Goal: Obtain resource: Download file/media

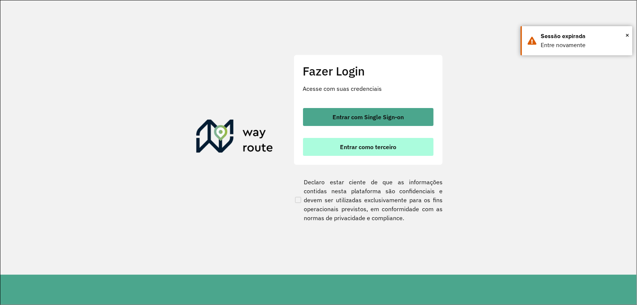
click at [394, 144] on span "Entrar como terceiro" at bounding box center [368, 147] width 56 height 6
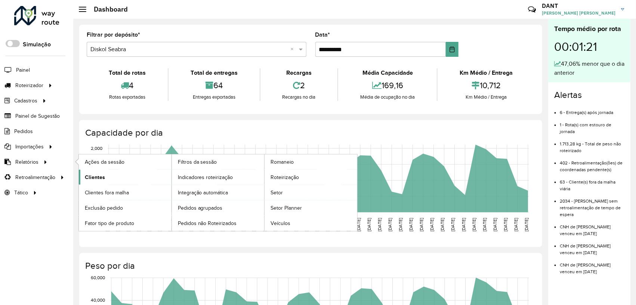
click at [104, 175] on span "Clientes" at bounding box center [95, 177] width 20 height 8
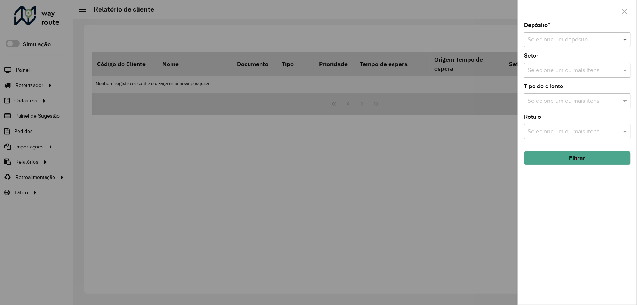
click at [622, 40] on div "Selecione um depósito" at bounding box center [577, 39] width 107 height 15
click at [574, 62] on div "Diskol Irece" at bounding box center [578, 61] width 106 height 13
click at [591, 159] on button "Filtrar" at bounding box center [577, 158] width 107 height 14
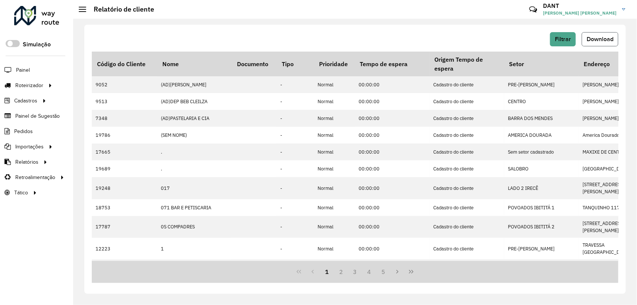
click at [604, 38] on span "Download" at bounding box center [600, 39] width 27 height 6
click at [567, 33] on button "Filtrar" at bounding box center [563, 39] width 26 height 14
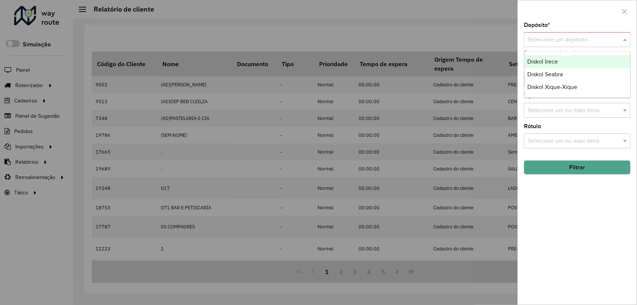
click at [624, 40] on span at bounding box center [626, 39] width 9 height 9
click at [583, 73] on div "Diskol Seabra" at bounding box center [578, 74] width 106 height 13
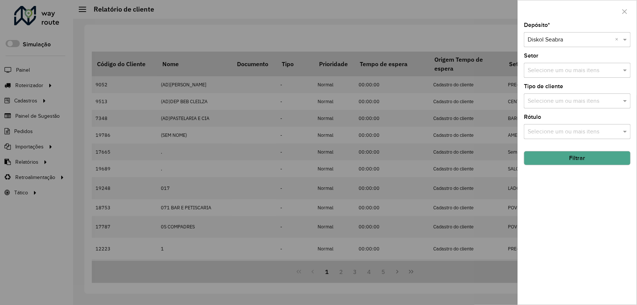
click at [584, 159] on button "Filtrar" at bounding box center [577, 158] width 107 height 14
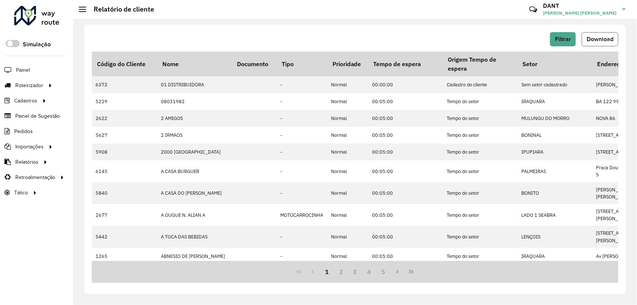
click at [604, 33] on button "Download" at bounding box center [600, 39] width 37 height 14
click at [570, 38] on span "Filtrar" at bounding box center [563, 39] width 16 height 6
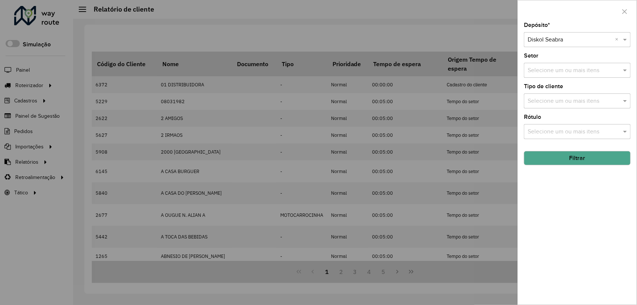
click at [615, 40] on div at bounding box center [577, 39] width 107 height 9
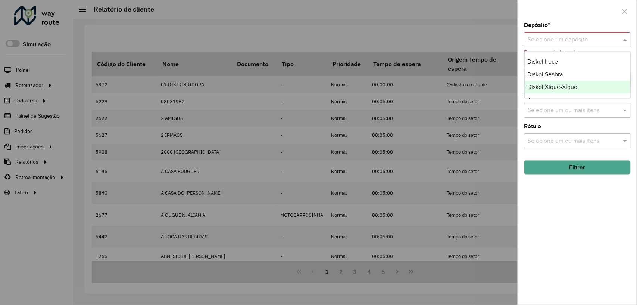
click at [587, 88] on div "Diskol Xique-Xique" at bounding box center [578, 87] width 106 height 13
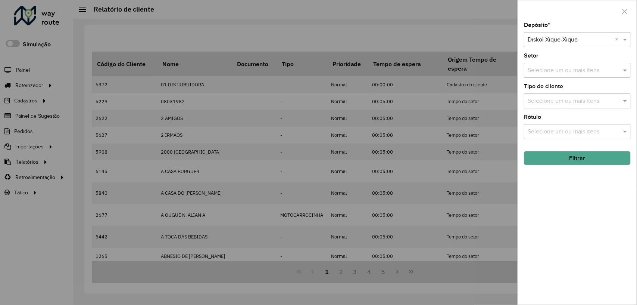
click at [608, 156] on button "Filtrar" at bounding box center [577, 158] width 107 height 14
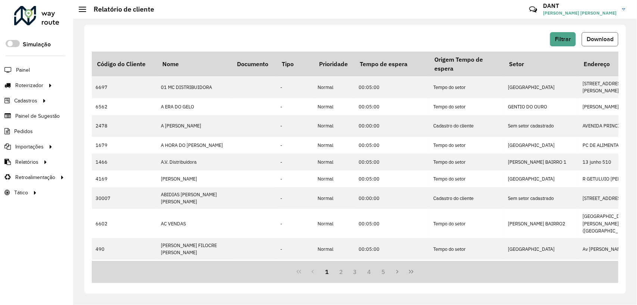
click at [611, 40] on span "Download" at bounding box center [600, 39] width 27 height 6
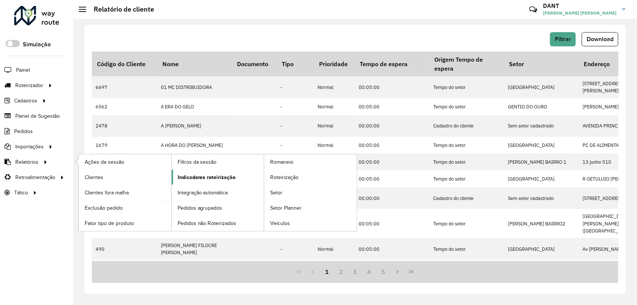
click at [192, 176] on span "Indicadores roteirização" at bounding box center [207, 177] width 58 height 8
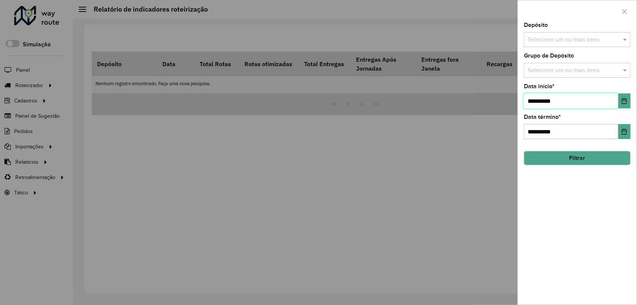
click at [534, 104] on input "**********" at bounding box center [571, 100] width 94 height 15
type input "**********"
click at [627, 38] on span at bounding box center [626, 39] width 9 height 9
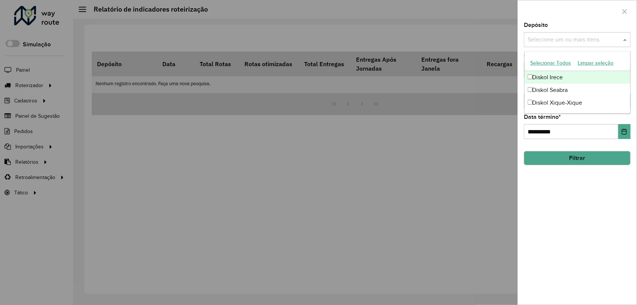
click at [587, 75] on div "Diskol Irece" at bounding box center [578, 77] width 106 height 13
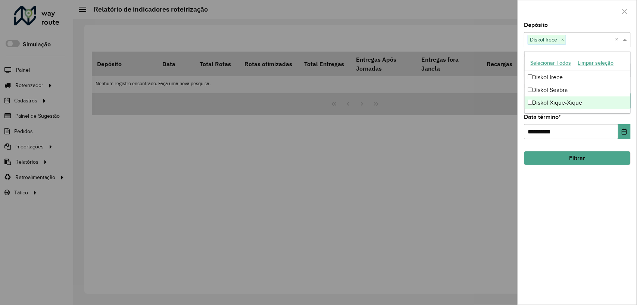
click at [604, 160] on button "Filtrar" at bounding box center [577, 158] width 107 height 14
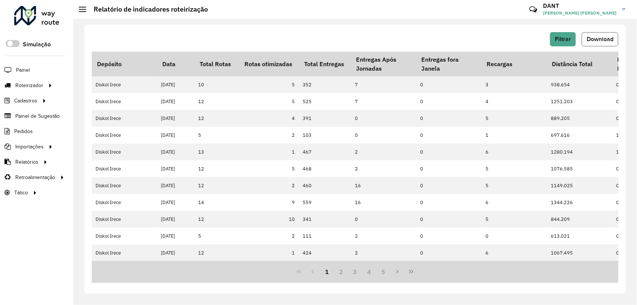
click at [602, 40] on span "Download" at bounding box center [600, 39] width 27 height 6
click at [569, 38] on span "Filtrar" at bounding box center [563, 39] width 16 height 6
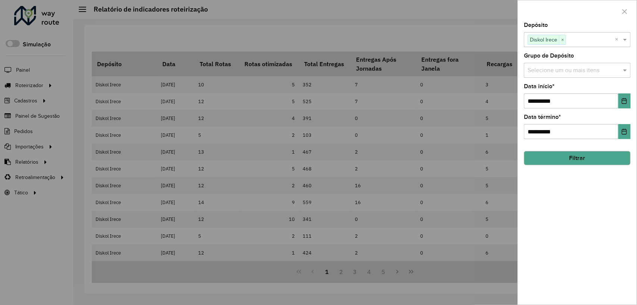
drag, startPoint x: 562, startPoint y: 40, endPoint x: 574, endPoint y: 38, distance: 12.0
click at [563, 40] on span "×" at bounding box center [562, 39] width 7 height 9
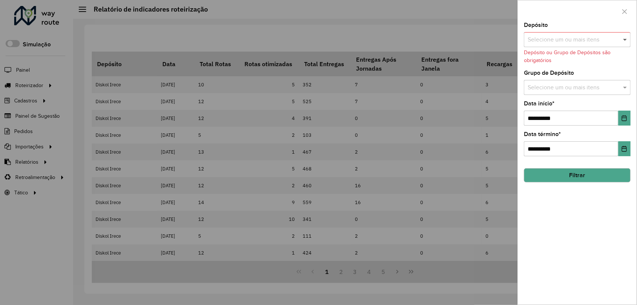
click at [628, 41] on span at bounding box center [626, 39] width 9 height 9
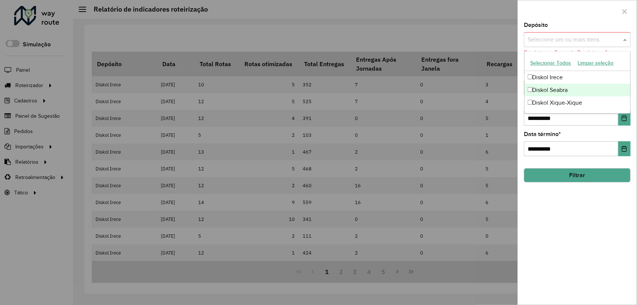
click at [584, 88] on div "Diskol Seabra" at bounding box center [578, 90] width 106 height 13
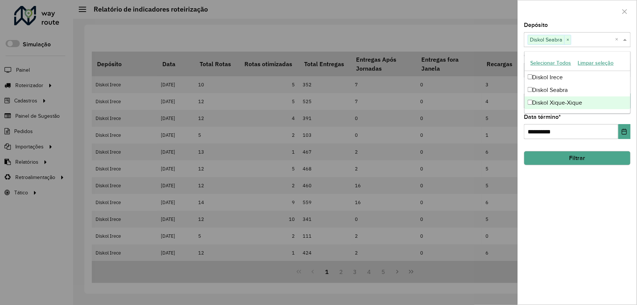
click at [587, 164] on button "Filtrar" at bounding box center [577, 158] width 107 height 14
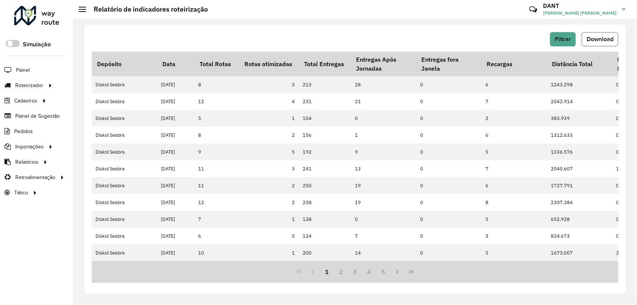
click at [606, 36] on span "Download" at bounding box center [600, 39] width 27 height 6
click at [564, 39] on span "Filtrar" at bounding box center [563, 39] width 16 height 6
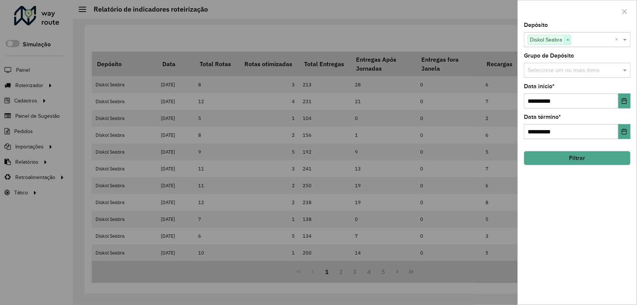
drag, startPoint x: 570, startPoint y: 38, endPoint x: 592, endPoint y: 39, distance: 22.0
click at [571, 38] on span "×" at bounding box center [568, 39] width 7 height 9
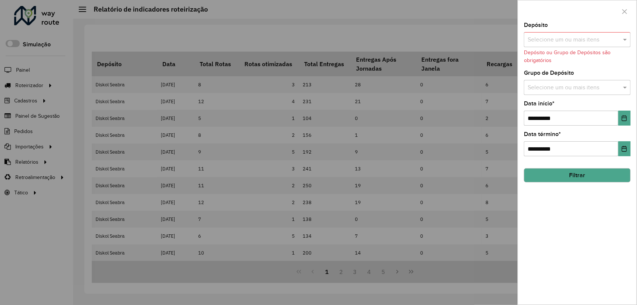
click at [621, 38] on input "text" at bounding box center [574, 39] width 96 height 9
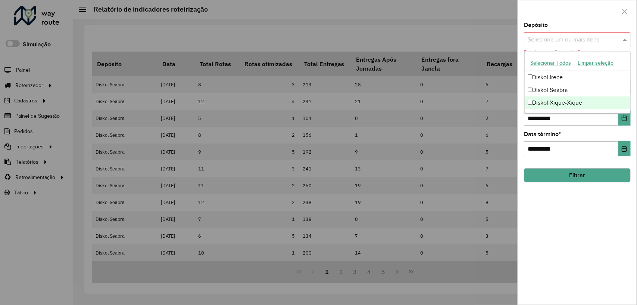
click at [589, 105] on div "Diskol Xique-Xique" at bounding box center [578, 102] width 106 height 13
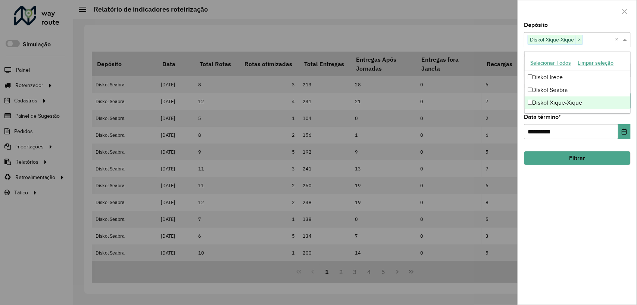
click at [586, 158] on button "Filtrar" at bounding box center [577, 158] width 107 height 14
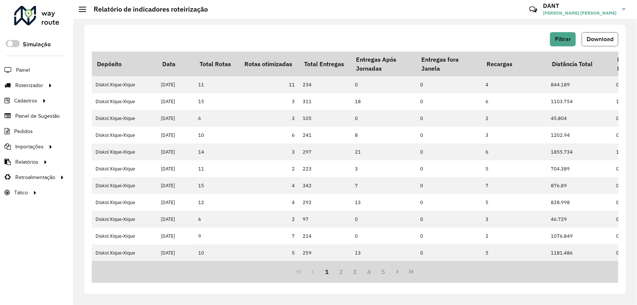
click at [608, 34] on button "Download" at bounding box center [600, 39] width 37 height 14
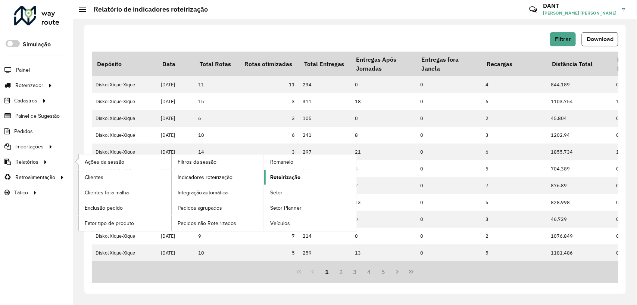
click at [279, 176] on span "Roteirização" at bounding box center [285, 177] width 30 height 8
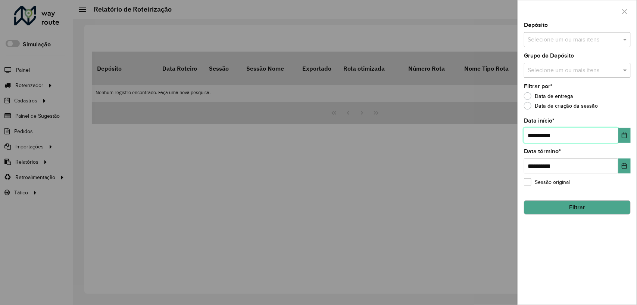
click at [531, 136] on input "**********" at bounding box center [571, 135] width 94 height 15
type input "**********"
click at [624, 42] on span at bounding box center [626, 39] width 9 height 9
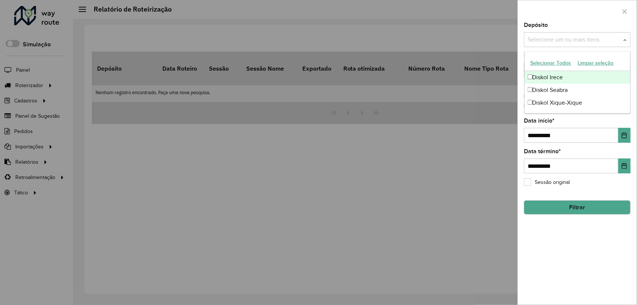
click at [573, 73] on div "Diskol Irece" at bounding box center [578, 77] width 106 height 13
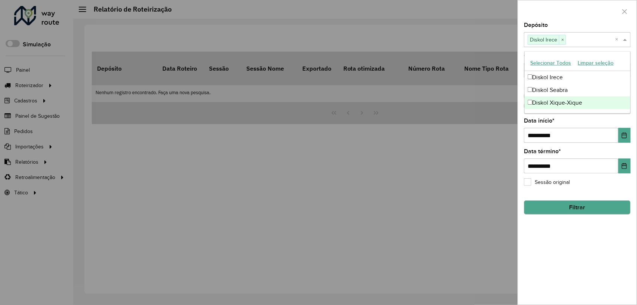
click at [584, 201] on button "Filtrar" at bounding box center [577, 207] width 107 height 14
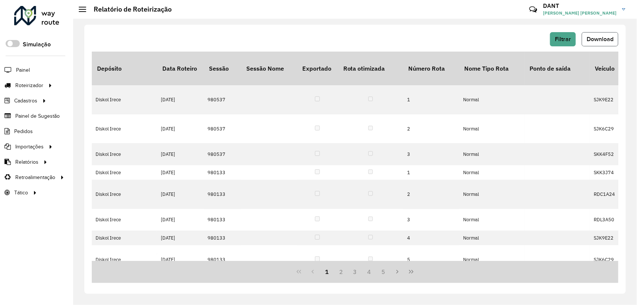
click at [602, 42] on span "Download" at bounding box center [600, 39] width 27 height 6
click at [572, 33] on button "Filtrar" at bounding box center [563, 39] width 26 height 14
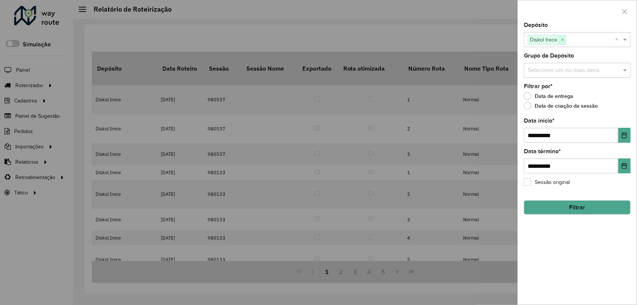
click at [565, 39] on span "×" at bounding box center [562, 39] width 7 height 9
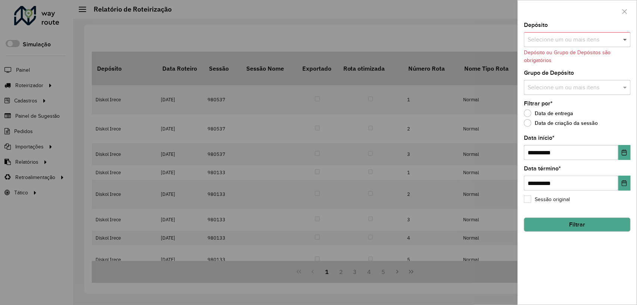
click at [623, 38] on span at bounding box center [626, 39] width 9 height 9
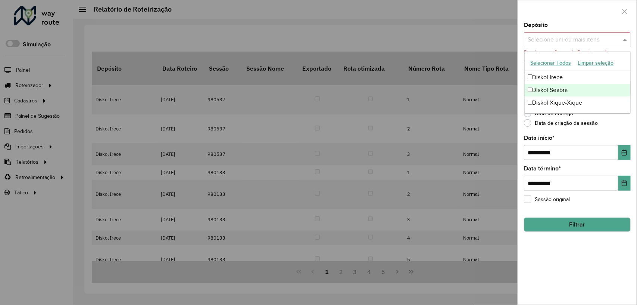
drag, startPoint x: 585, startPoint y: 91, endPoint x: 590, endPoint y: 93, distance: 5.9
click at [585, 91] on div "Diskol Seabra" at bounding box center [578, 90] width 106 height 13
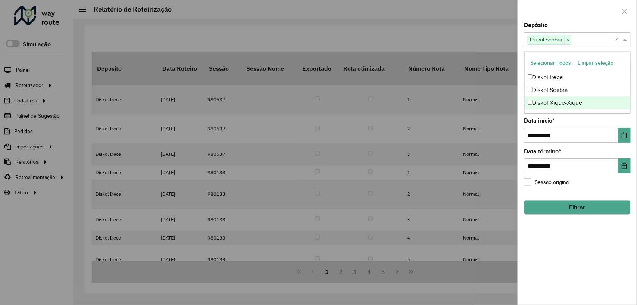
click at [593, 208] on button "Filtrar" at bounding box center [577, 207] width 107 height 14
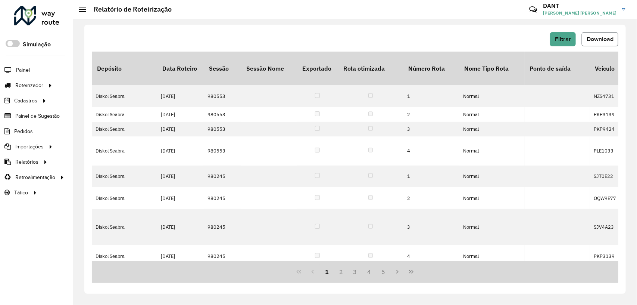
click at [607, 43] on button "Download" at bounding box center [600, 39] width 37 height 14
click at [570, 41] on span "Filtrar" at bounding box center [563, 39] width 16 height 6
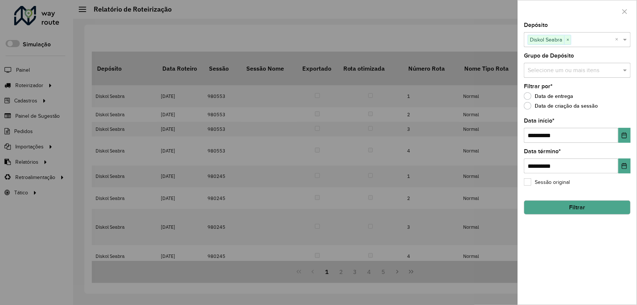
click at [571, 40] on span "×" at bounding box center [568, 39] width 7 height 9
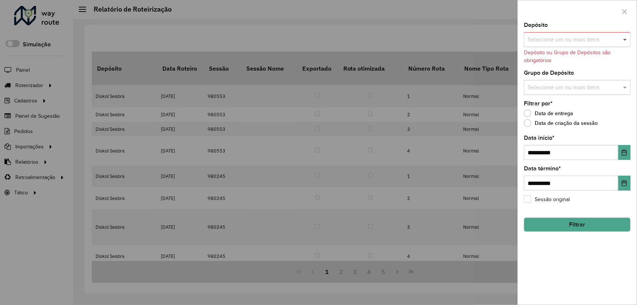
click at [629, 42] on span at bounding box center [626, 39] width 9 height 9
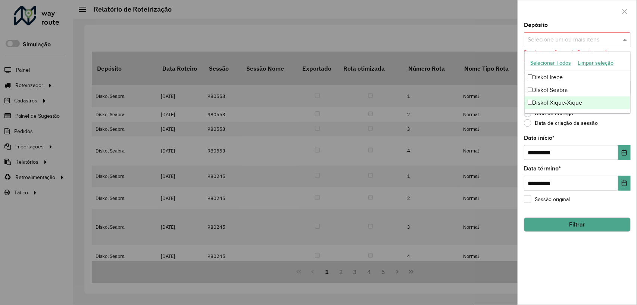
click at [587, 102] on div "Diskol Xique-Xique" at bounding box center [578, 102] width 106 height 13
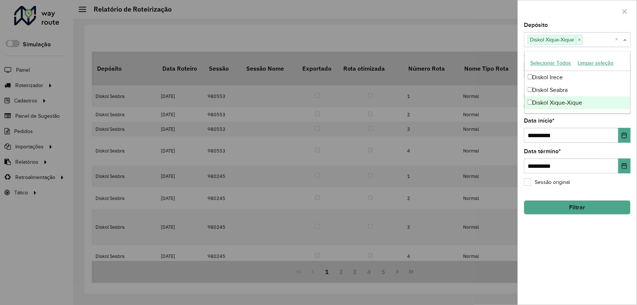
click at [586, 206] on button "Filtrar" at bounding box center [577, 207] width 107 height 14
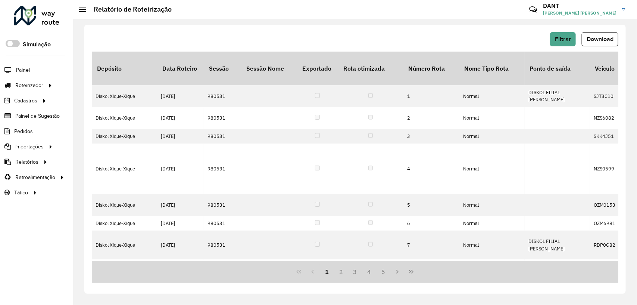
click at [605, 38] on span "Download" at bounding box center [600, 39] width 27 height 6
